Goal: Task Accomplishment & Management: Complete application form

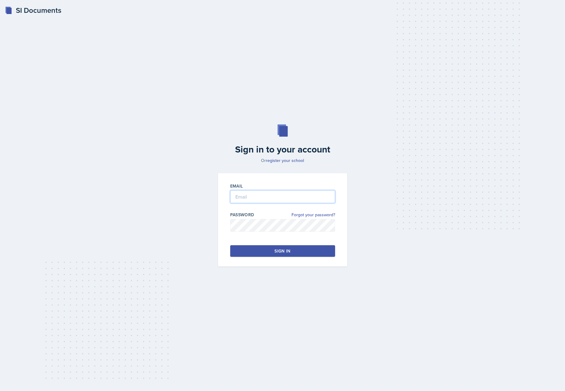
click at [294, 194] on input "email" at bounding box center [282, 196] width 105 height 13
type input "e"
type input "[EMAIL_ADDRESS][DOMAIN_NAME]"
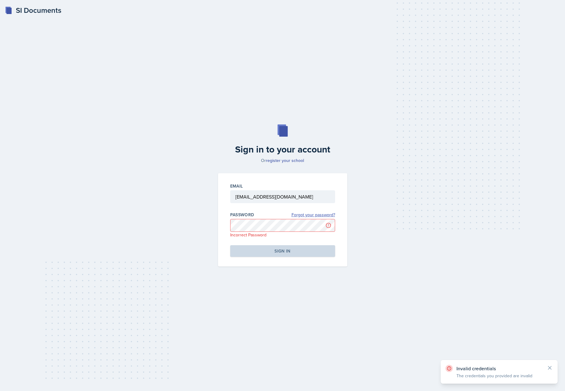
click at [320, 213] on link "Forgot your password?" at bounding box center [313, 215] width 44 height 6
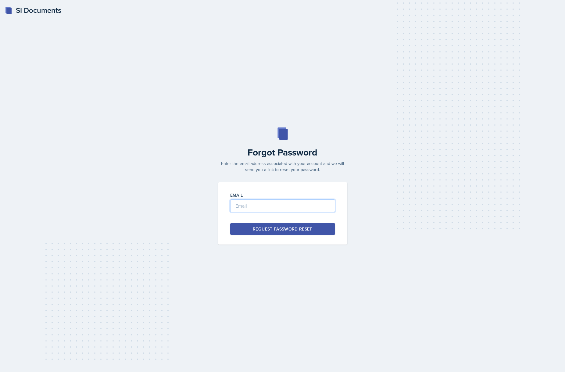
click at [299, 207] on input "email" at bounding box center [282, 205] width 105 height 13
type input "[EMAIL_ADDRESS][DOMAIN_NAME]"
click at [296, 227] on div "Request Password Reset" at bounding box center [282, 229] width 59 height 6
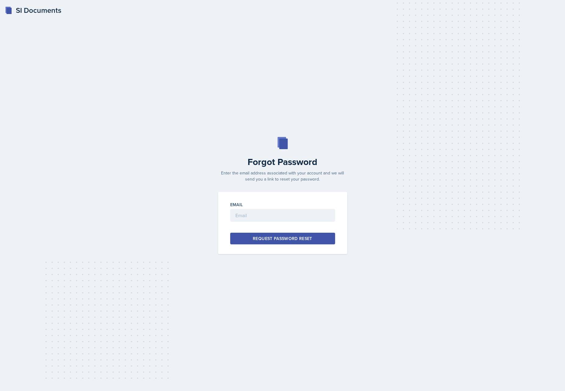
click at [17, 12] on div "SI Documents" at bounding box center [33, 10] width 56 height 11
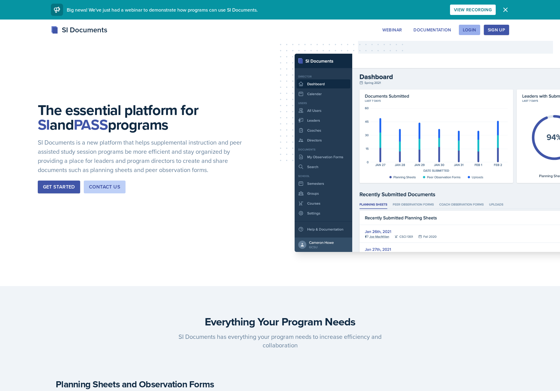
click at [467, 28] on div "Login" at bounding box center [469, 29] width 13 height 5
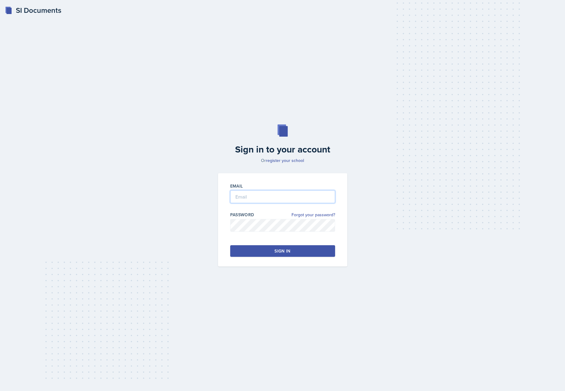
click at [260, 194] on input "email" at bounding box center [282, 196] width 105 height 13
click at [249, 183] on div "Email Password Forgot your password? Sign in" at bounding box center [282, 219] width 129 height 93
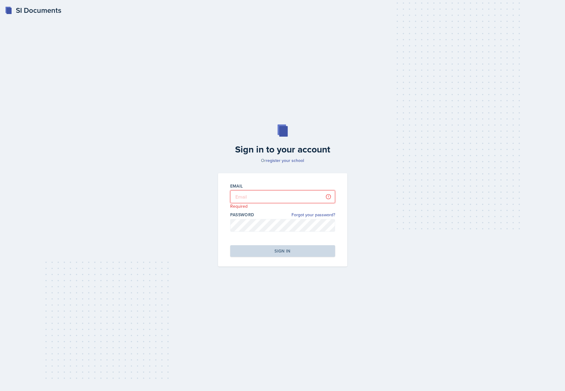
click at [255, 193] on input "email" at bounding box center [282, 196] width 105 height 13
click at [297, 161] on link "register your school" at bounding box center [285, 160] width 38 height 6
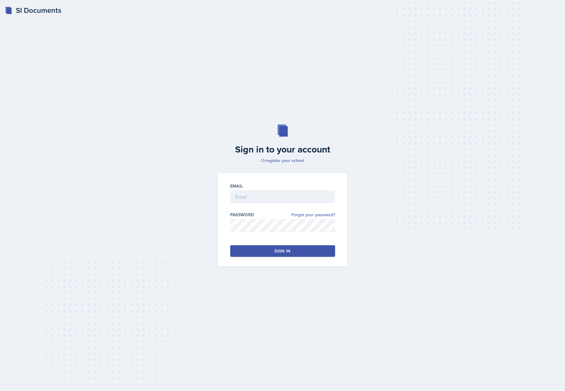
click at [280, 187] on div "Email" at bounding box center [282, 186] width 105 height 6
click at [294, 186] on div "Email" at bounding box center [282, 186] width 105 height 6
click at [304, 192] on input "email" at bounding box center [282, 196] width 105 height 13
click at [377, 186] on div "Sign in to your account Or register your school Email Password Forgot your pass…" at bounding box center [282, 195] width 545 height 181
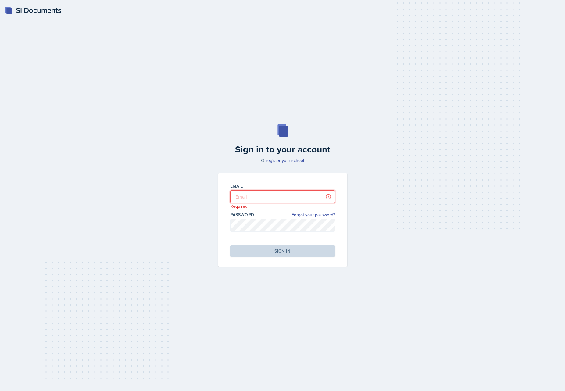
click at [275, 194] on input "email" at bounding box center [282, 196] width 105 height 13
click at [381, 170] on div "Sign in to your account Or register your school Email Required Password Forgot …" at bounding box center [282, 195] width 545 height 181
click at [269, 195] on input "email" at bounding box center [282, 196] width 105 height 13
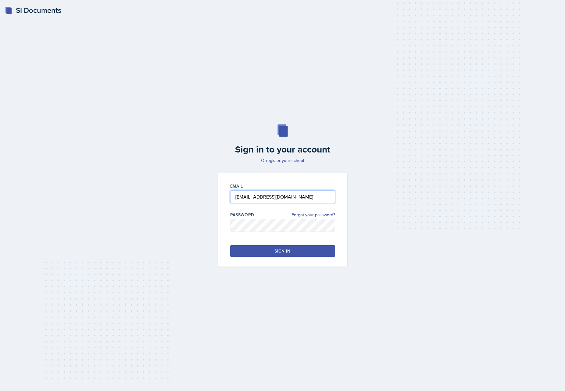
type input "[EMAIL_ADDRESS][DOMAIN_NAME]"
click at [491, 91] on div "SI Documents Sign in to your account Or register your school Email [EMAIL_ADDRE…" at bounding box center [282, 195] width 565 height 391
click at [416, 67] on div "SI Documents Sign in to your account Or register your school Email [EMAIL_ADDRE…" at bounding box center [282, 195] width 565 height 391
